Goal: Check status: Check status

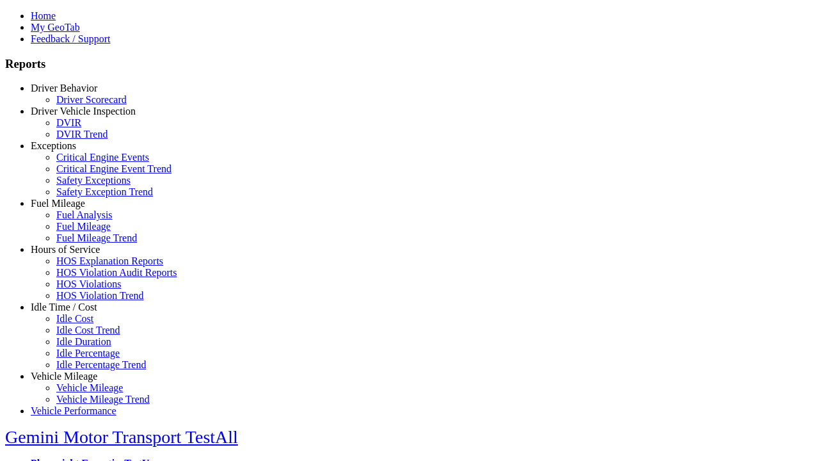
click at [74, 312] on link "Idle Time / Cost" at bounding box center [64, 306] width 67 height 11
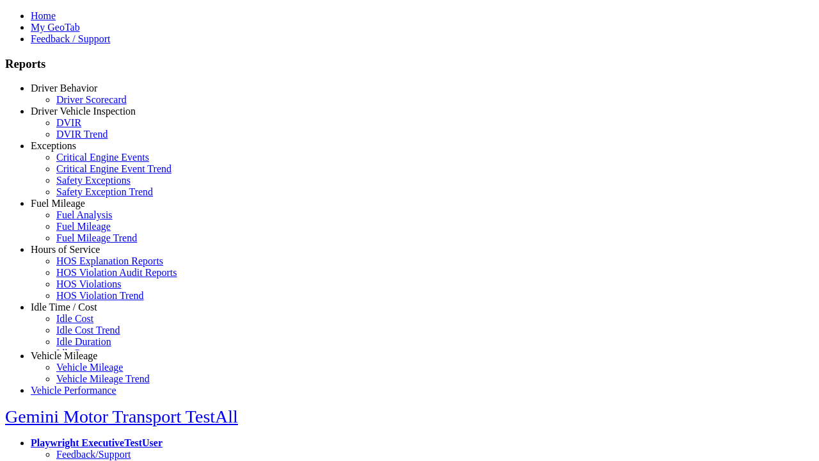
click at [83, 335] on link "Idle Cost Trend" at bounding box center [88, 329] width 64 height 11
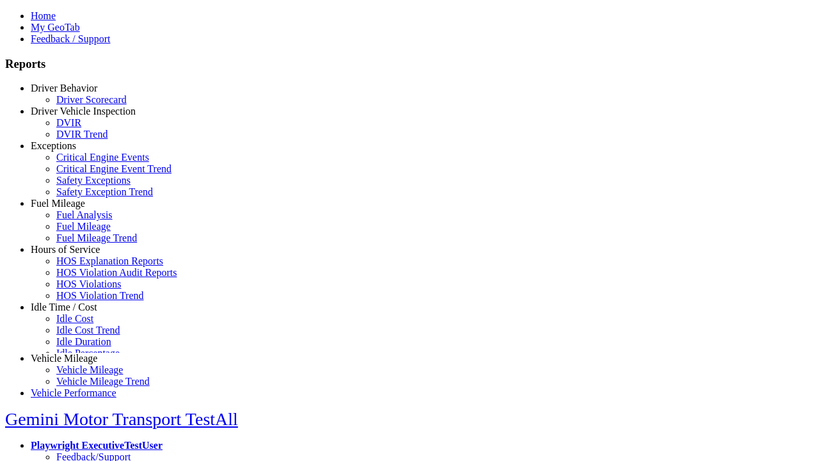
select select "**"
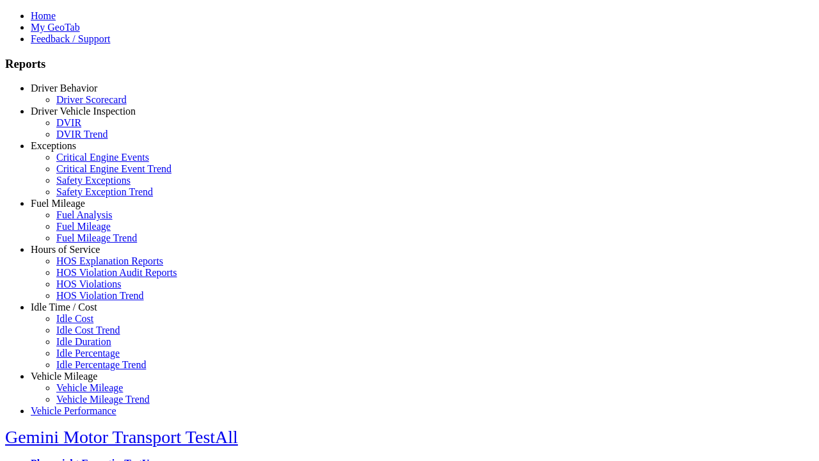
type input "*********"
